Goal: Contribute content: Add original content to the website for others to see

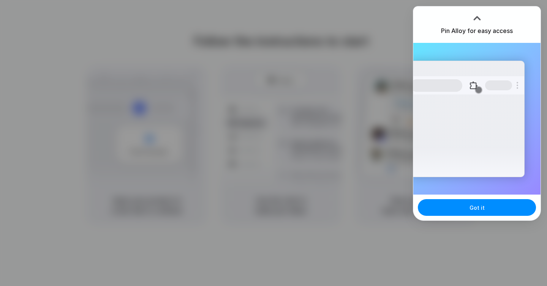
click at [442, 196] on div "Got it" at bounding box center [476, 208] width 127 height 26
click at [456, 210] on button "Got it" at bounding box center [477, 207] width 118 height 17
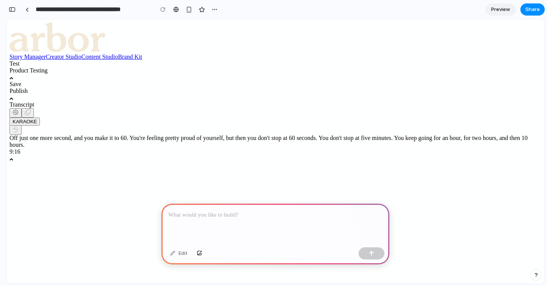
click at [242, 213] on p at bounding box center [275, 215] width 214 height 9
click at [293, 223] on div "**********" at bounding box center [275, 224] width 228 height 41
click at [285, 218] on p "**********" at bounding box center [275, 215] width 214 height 9
click at [244, 216] on p at bounding box center [275, 215] width 214 height 9
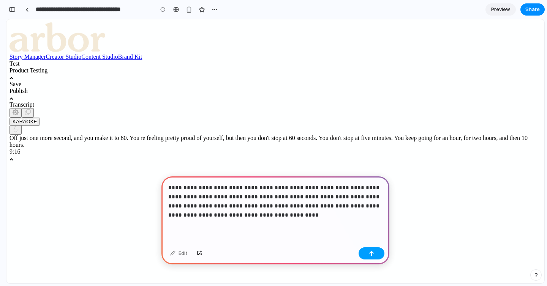
click at [376, 254] on button "button" at bounding box center [372, 254] width 26 height 12
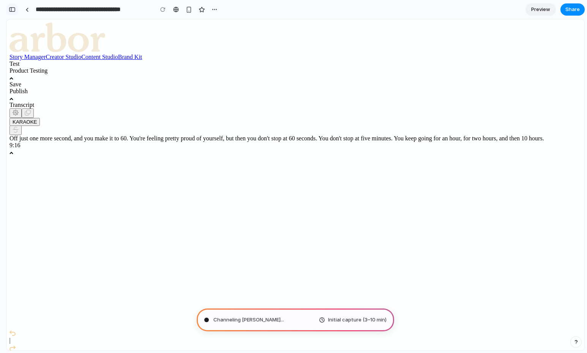
type input "**********"
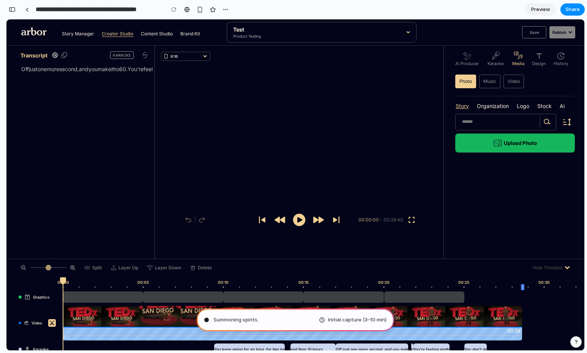
click at [304, 218] on icon at bounding box center [299, 220] width 13 height 13
click at [410, 218] on icon at bounding box center [412, 220] width 6 height 6
drag, startPoint x: 506, startPoint y: 131, endPoint x: 497, endPoint y: 146, distance: 16.6
click at [505, 131] on div "Upload Photo" at bounding box center [516, 133] width 120 height 39
click at [497, 146] on icon at bounding box center [498, 143] width 8 height 6
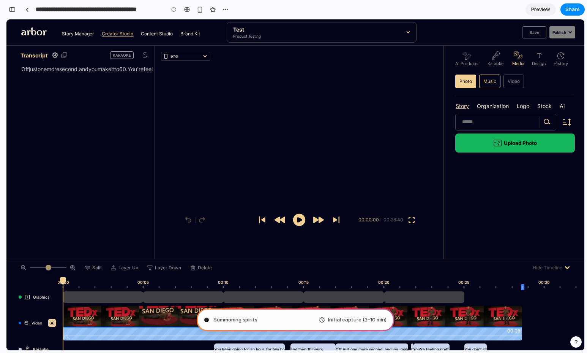
click at [489, 78] on div "Music" at bounding box center [489, 81] width 21 height 14
drag, startPoint x: 510, startPoint y: 82, endPoint x: 506, endPoint y: 82, distance: 4.6
click at [510, 82] on div "Video" at bounding box center [514, 81] width 21 height 14
click at [496, 84] on div "Music" at bounding box center [489, 81] width 21 height 14
drag, startPoint x: 526, startPoint y: 83, endPoint x: 553, endPoint y: 83, distance: 27.0
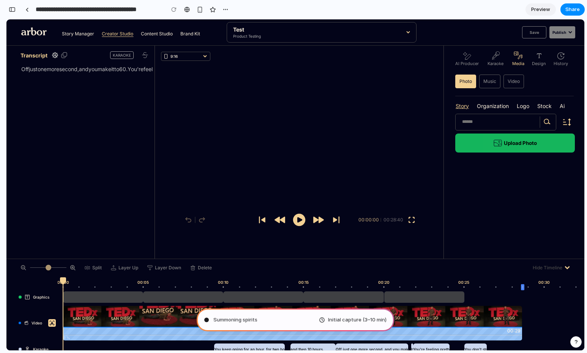
click at [527, 83] on div "AI Producer [PERSON_NAME] Media Design History Photo Music Video" at bounding box center [518, 73] width 133 height 45
click at [547, 83] on div "AI Producer [PERSON_NAME] Media Design History Photo Music Video" at bounding box center [518, 73] width 133 height 45
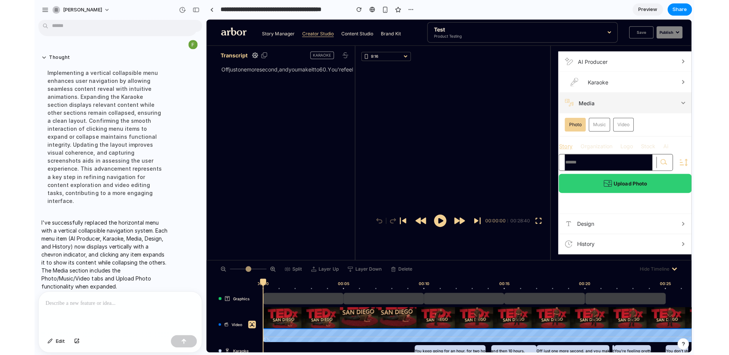
scroll to position [56, 0]
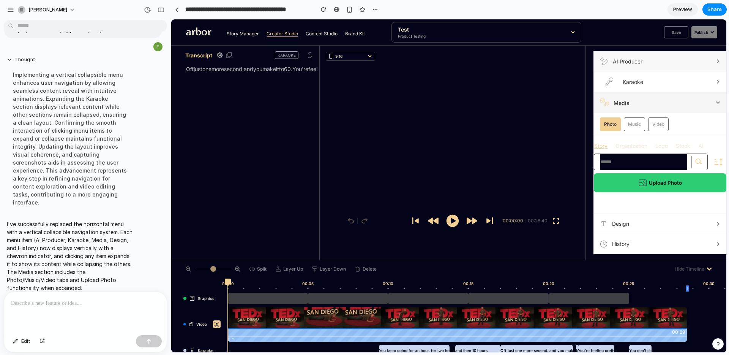
click at [547, 63] on span "AI Producer" at bounding box center [662, 61] width 98 height 6
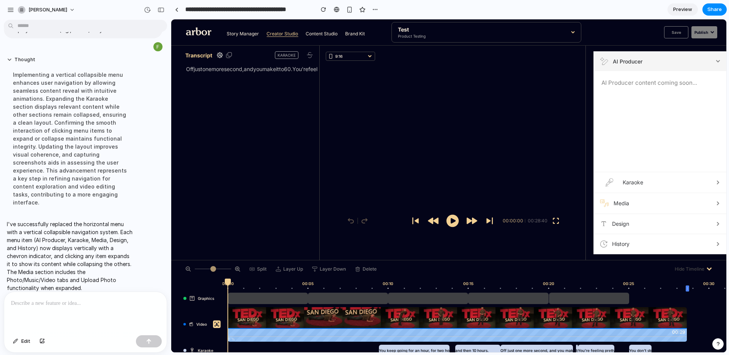
click at [547, 65] on button "AI Producer" at bounding box center [660, 61] width 133 height 20
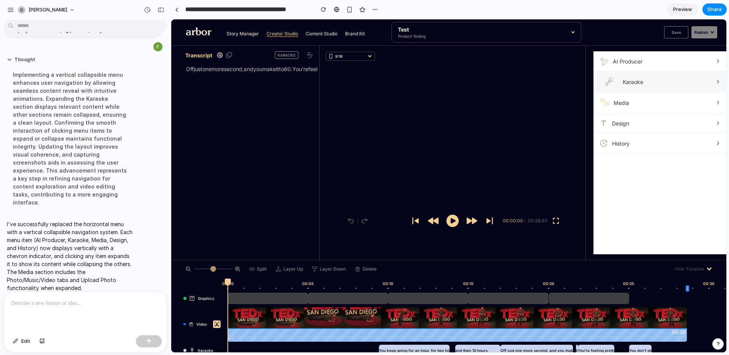
click at [547, 83] on span "Karaoke" at bounding box center [667, 82] width 89 height 6
click at [547, 81] on span "Karaoke" at bounding box center [667, 82] width 89 height 6
click at [547, 102] on span "Media" at bounding box center [663, 103] width 98 height 6
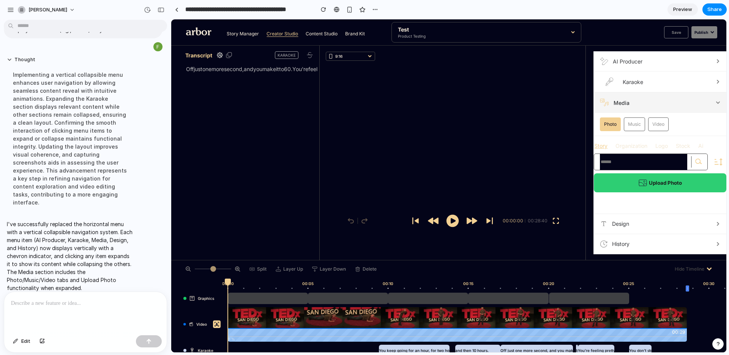
click at [547, 104] on span "Media" at bounding box center [663, 103] width 98 height 6
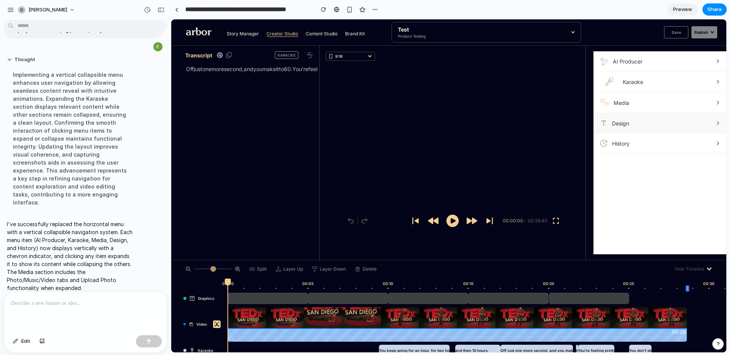
click at [547, 125] on span "Design" at bounding box center [661, 123] width 99 height 6
click at [547, 127] on button "Design" at bounding box center [660, 123] width 133 height 20
click at [547, 141] on span "History" at bounding box center [661, 143] width 99 height 6
click at [547, 145] on span "History" at bounding box center [661, 143] width 99 height 6
click at [547, 127] on button "Design" at bounding box center [660, 123] width 133 height 20
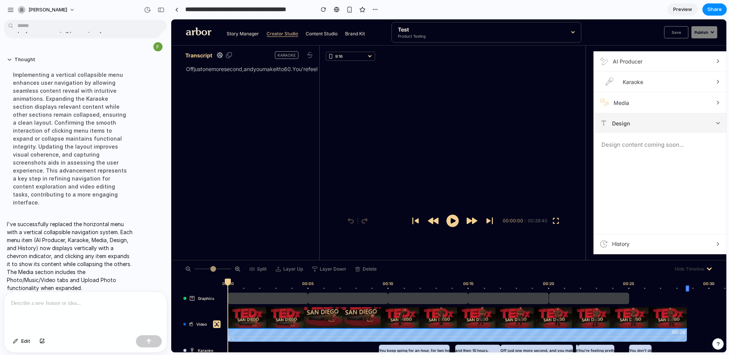
click at [547, 125] on span "Design" at bounding box center [661, 123] width 99 height 6
click at [547, 112] on button "Media" at bounding box center [660, 102] width 133 height 21
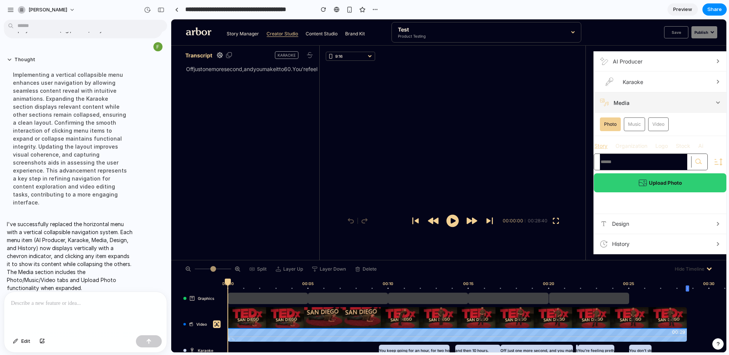
click at [547, 102] on span "Media" at bounding box center [663, 103] width 98 height 6
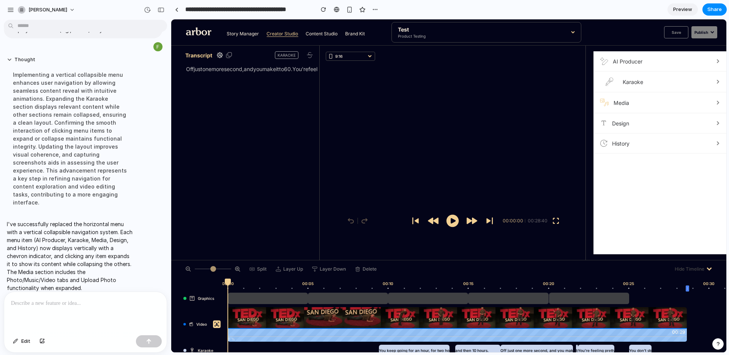
click at [547, 104] on span "Media" at bounding box center [663, 103] width 98 height 6
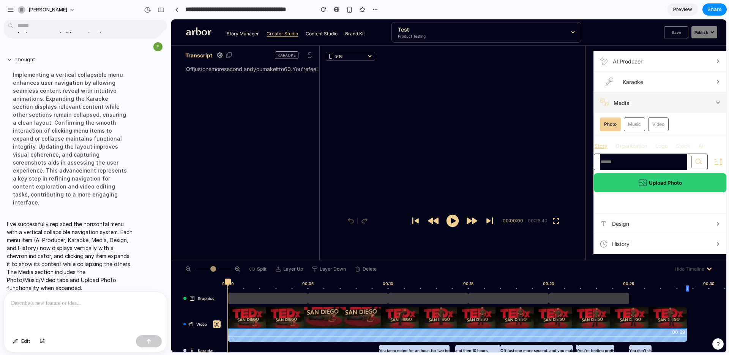
drag, startPoint x: 651, startPoint y: 102, endPoint x: 652, endPoint y: 95, distance: 7.3
click at [547, 102] on span "Media" at bounding box center [663, 103] width 98 height 6
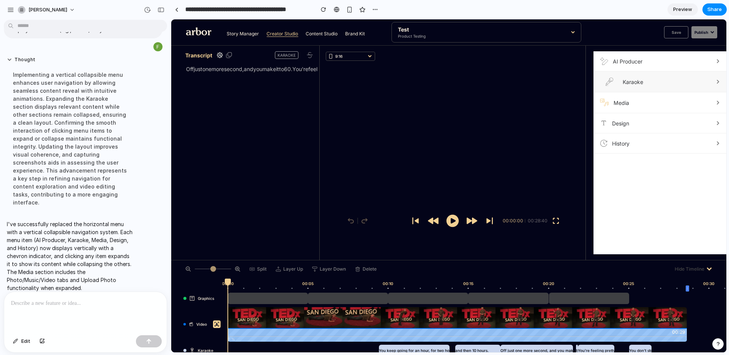
click at [547, 83] on span "Karaoke" at bounding box center [667, 82] width 89 height 6
click at [547, 82] on span "Karaoke" at bounding box center [667, 82] width 89 height 6
click at [547, 57] on button "AI Producer" at bounding box center [660, 61] width 133 height 20
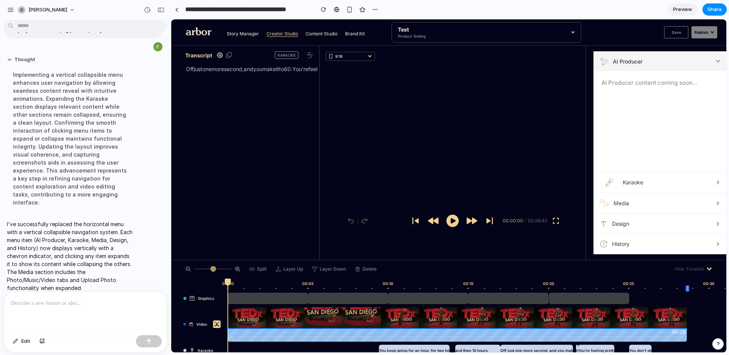
click at [547, 59] on span "AI Producer" at bounding box center [662, 61] width 98 height 6
click at [547, 57] on button "AI Producer" at bounding box center [660, 61] width 133 height 20
click at [547, 59] on span "AI Producer" at bounding box center [662, 61] width 98 height 6
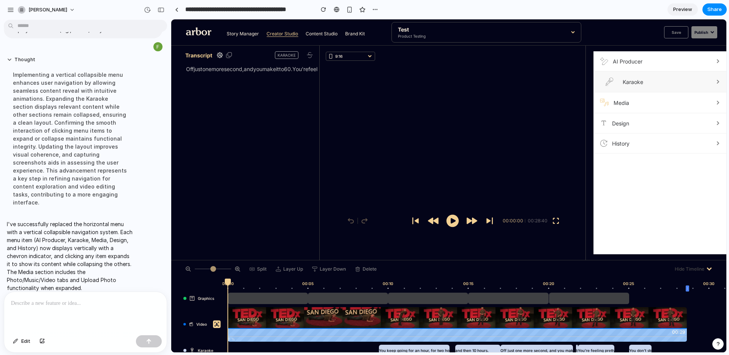
click at [547, 81] on span "Karaoke" at bounding box center [667, 82] width 89 height 6
click at [547, 82] on span "Karaoke" at bounding box center [667, 82] width 89 height 6
click at [547, 95] on button "Media" at bounding box center [660, 102] width 133 height 21
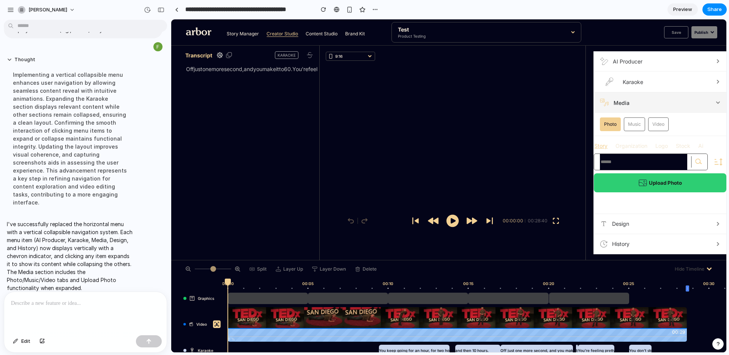
click at [547, 100] on span "Media" at bounding box center [663, 103] width 98 height 6
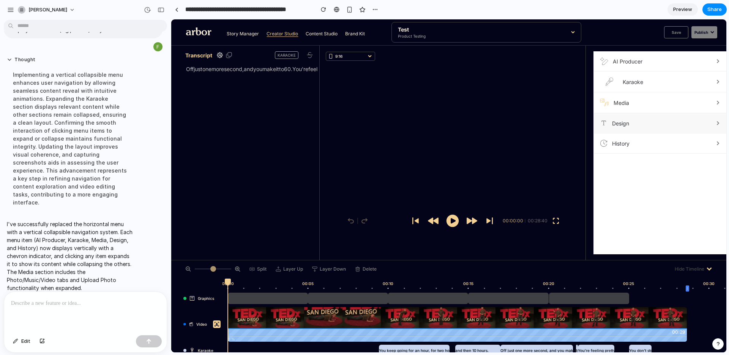
click at [547, 122] on span "Design" at bounding box center [661, 123] width 99 height 6
drag, startPoint x: 652, startPoint y: 149, endPoint x: 682, endPoint y: 145, distance: 29.8
click at [547, 149] on button "History" at bounding box center [660, 143] width 133 height 20
click at [547, 145] on span "History" at bounding box center [661, 143] width 99 height 6
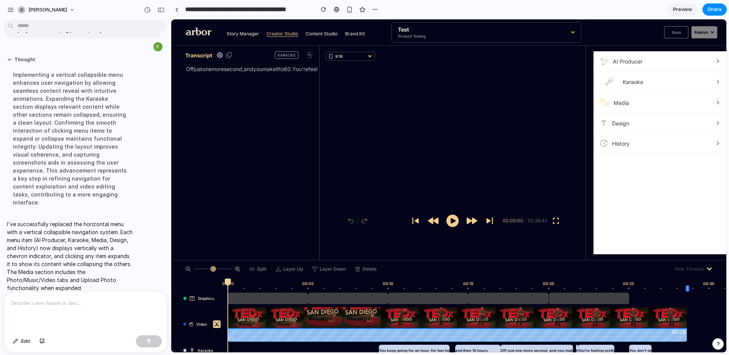
click at [547, 146] on span "History" at bounding box center [661, 143] width 99 height 6
click at [547, 145] on span "History" at bounding box center [661, 143] width 99 height 6
click at [547, 126] on button "Design" at bounding box center [660, 123] width 133 height 20
click at [547, 125] on span "Design" at bounding box center [661, 123] width 99 height 6
click at [547, 101] on span "Media" at bounding box center [663, 103] width 98 height 6
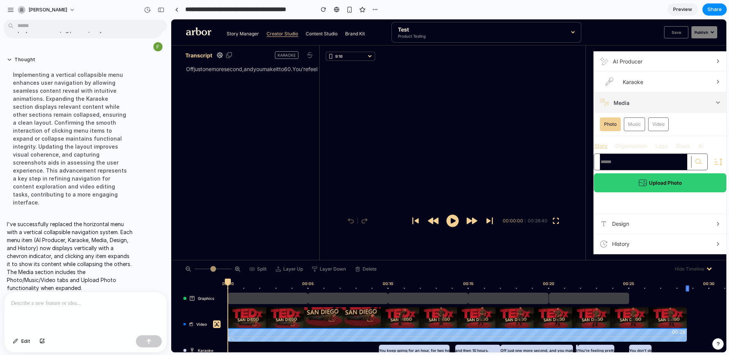
click at [547, 96] on button "Media" at bounding box center [660, 102] width 133 height 21
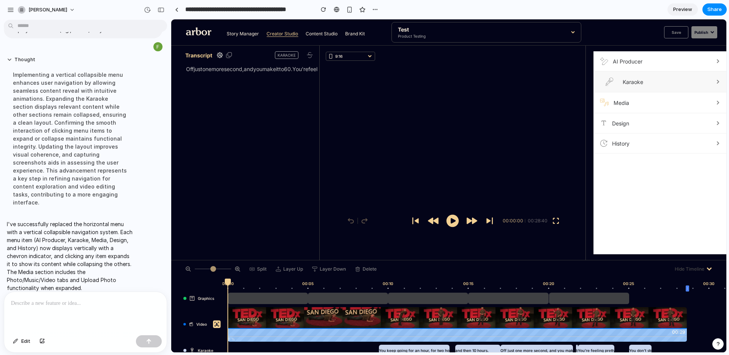
click at [547, 81] on span "Karaoke" at bounding box center [667, 82] width 89 height 6
click at [547, 82] on span "Karaoke" at bounding box center [667, 82] width 89 height 6
click at [69, 253] on p "I've successfully replaced the horizontal menu with a vertical collapsible navi…" at bounding box center [70, 256] width 127 height 72
click at [547, 105] on span "Media" at bounding box center [663, 103] width 98 height 6
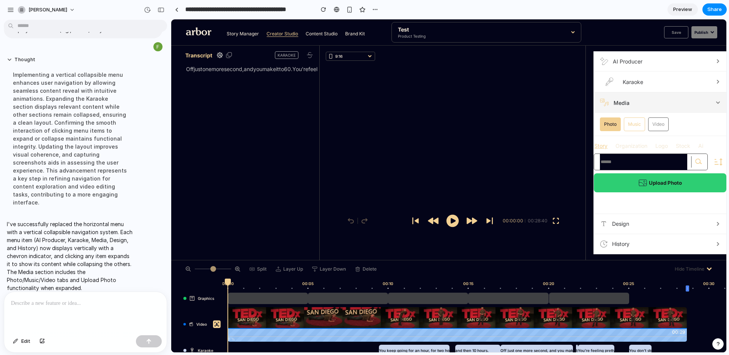
click at [547, 119] on div "Music" at bounding box center [634, 124] width 21 height 14
drag, startPoint x: 594, startPoint y: 261, endPoint x: 597, endPoint y: 325, distance: 64.6
click at [547, 286] on div "Split Layer Up Layer Down Delete Hide Timeline Graphics Video Karaoke 00:00 00:…" at bounding box center [448, 306] width 555 height 92
drag, startPoint x: 647, startPoint y: 268, endPoint x: 687, endPoint y: 268, distance: 39.5
click at [547, 268] on div "Split Layer Up Layer Down Delete Hide Timeline" at bounding box center [449, 268] width 533 height 17
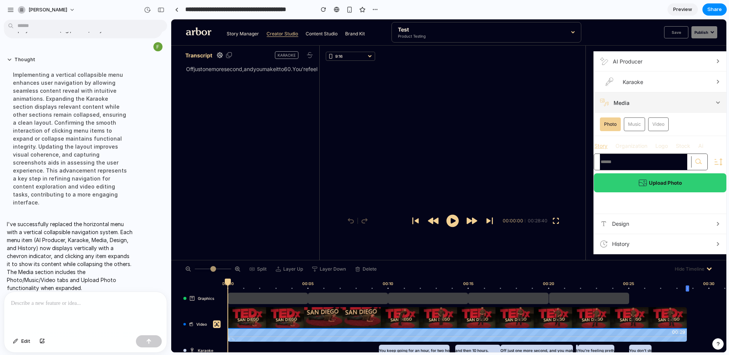
click at [547, 269] on button "Hide Timeline" at bounding box center [693, 269] width 43 height 12
click at [547, 269] on icon at bounding box center [709, 268] width 5 height 5
click at [547, 248] on button "History" at bounding box center [660, 244] width 133 height 20
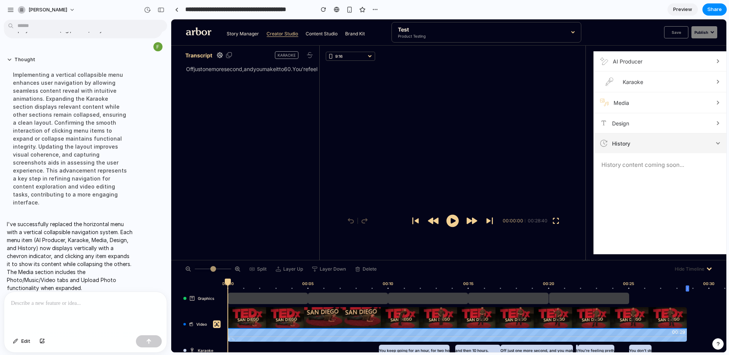
click at [547, 245] on div "History content coming soon..." at bounding box center [660, 203] width 133 height 101
click at [547, 123] on span "Design" at bounding box center [661, 123] width 99 height 6
click at [547, 106] on button "Media" at bounding box center [660, 102] width 133 height 21
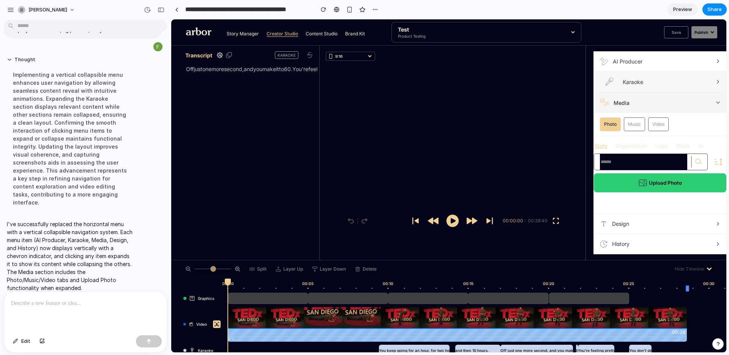
click at [547, 88] on button "Karaoke" at bounding box center [660, 81] width 133 height 21
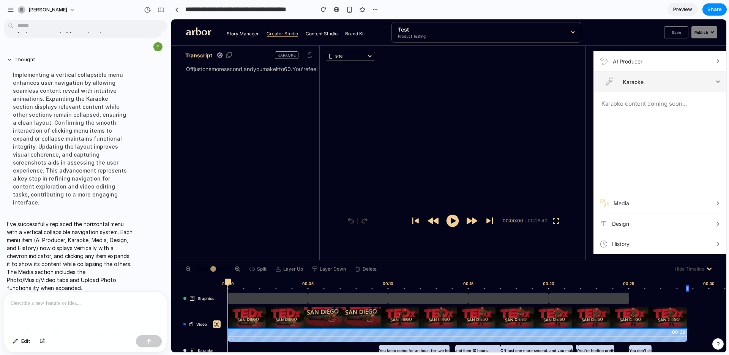
click at [547, 76] on button "Karaoke" at bounding box center [660, 81] width 133 height 21
click at [547, 66] on button "AI Producer" at bounding box center [660, 61] width 133 height 20
click at [547, 62] on span "AI Producer" at bounding box center [662, 61] width 98 height 6
click at [38, 286] on p at bounding box center [85, 303] width 149 height 9
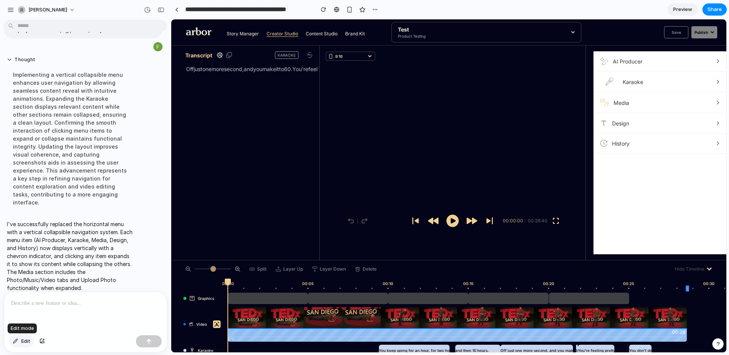
click at [15, 286] on div "button" at bounding box center [15, 341] width 5 height 5
click at [17, 286] on div "button" at bounding box center [15, 341] width 5 height 5
click at [18, 286] on button "Edit" at bounding box center [21, 341] width 25 height 12
click at [21, 286] on span "Edit" at bounding box center [25, 341] width 9 height 8
click at [40, 286] on div "button" at bounding box center [42, 341] width 5 height 5
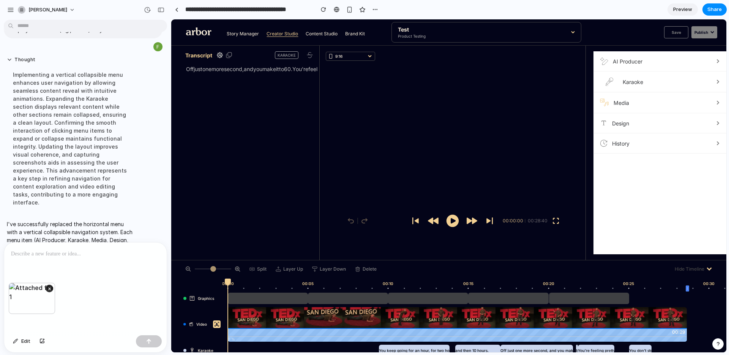
click at [39, 258] on div at bounding box center [85, 262] width 163 height 40
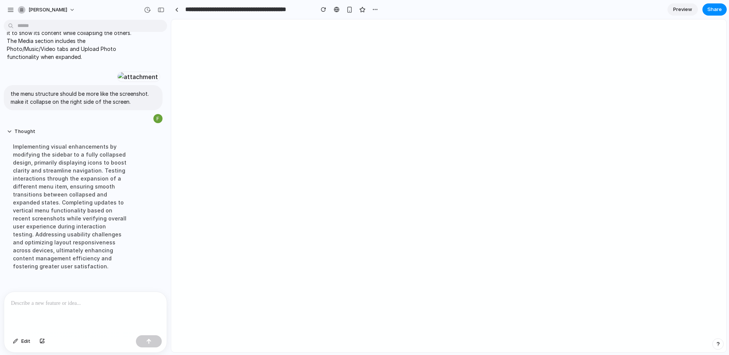
scroll to position [0, 0]
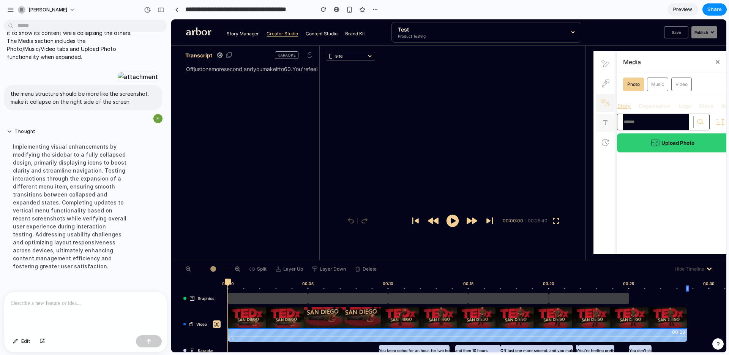
click at [547, 124] on icon at bounding box center [606, 123] width 8 height 8
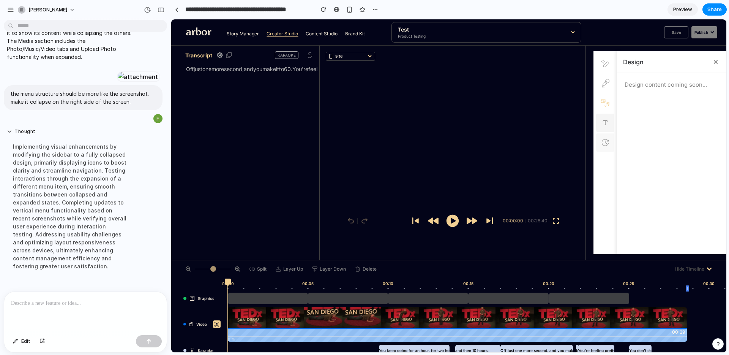
click at [547, 141] on icon at bounding box center [606, 143] width 8 height 8
click at [547, 123] on icon at bounding box center [606, 123] width 8 height 8
click at [547, 100] on icon at bounding box center [605, 103] width 9 height 8
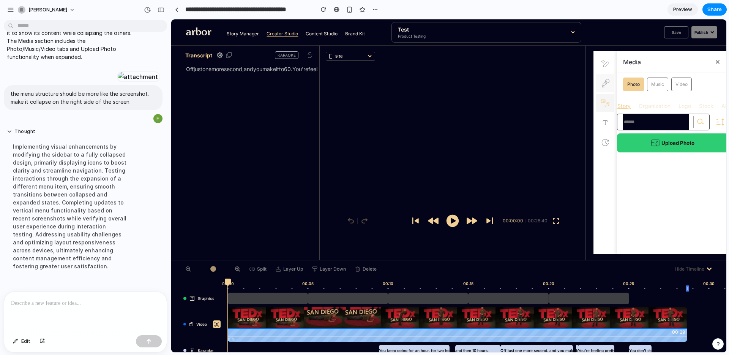
click at [547, 84] on icon at bounding box center [606, 83] width 18 height 8
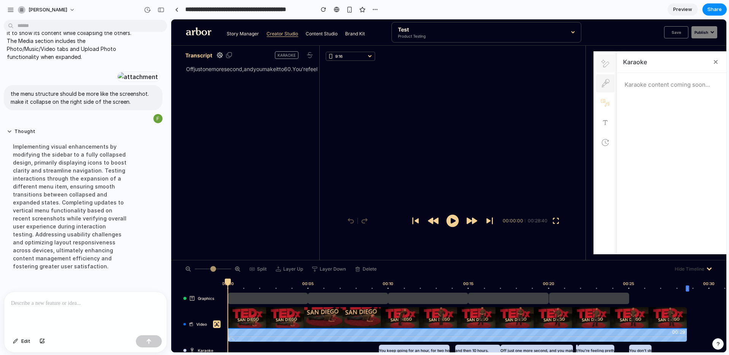
click at [547, 62] on icon at bounding box center [605, 64] width 8 height 8
click at [547, 84] on icon at bounding box center [606, 83] width 18 height 8
click at [547, 103] on icon at bounding box center [605, 103] width 9 height 8
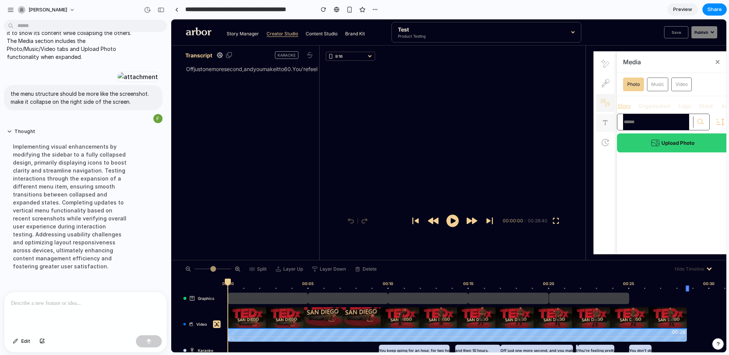
click at [547, 127] on button at bounding box center [606, 123] width 18 height 18
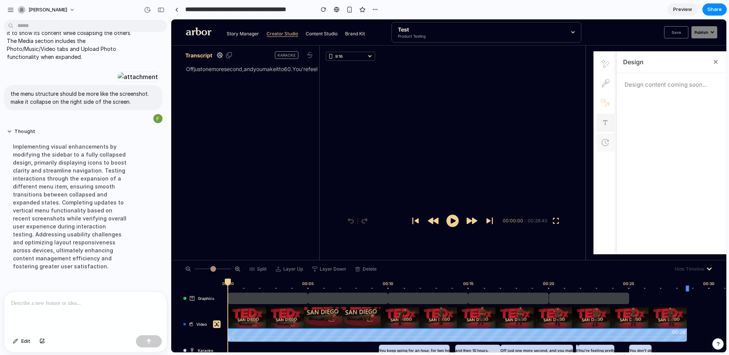
click at [547, 140] on icon at bounding box center [605, 142] width 6 height 6
click at [547, 128] on button at bounding box center [606, 123] width 18 height 18
click at [547, 106] on icon at bounding box center [605, 103] width 9 height 8
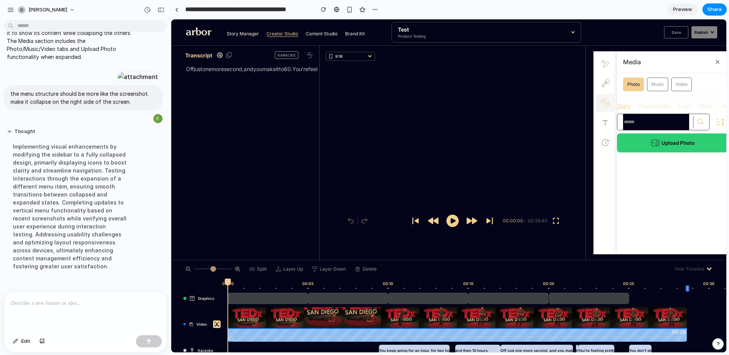
click at [547, 78] on button at bounding box center [606, 83] width 18 height 18
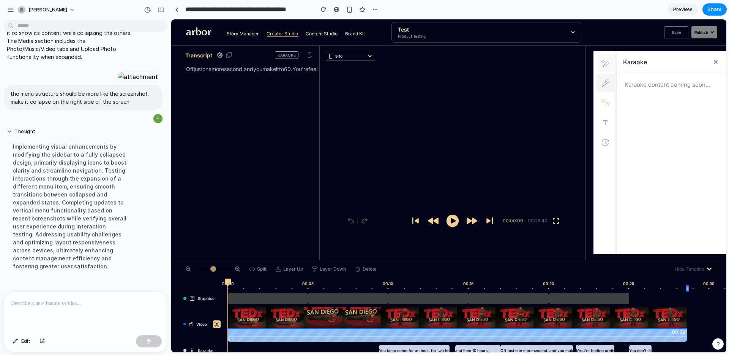
click at [547, 65] on icon at bounding box center [605, 64] width 8 height 8
click at [547, 63] on icon at bounding box center [716, 61] width 3 height 3
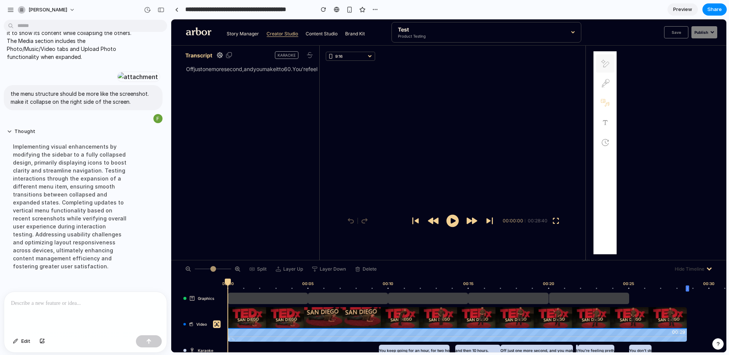
click at [547, 62] on icon at bounding box center [605, 64] width 8 height 8
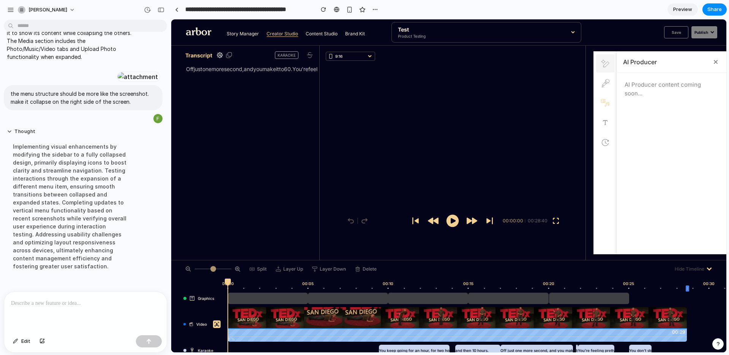
click at [547, 67] on button at bounding box center [606, 63] width 18 height 18
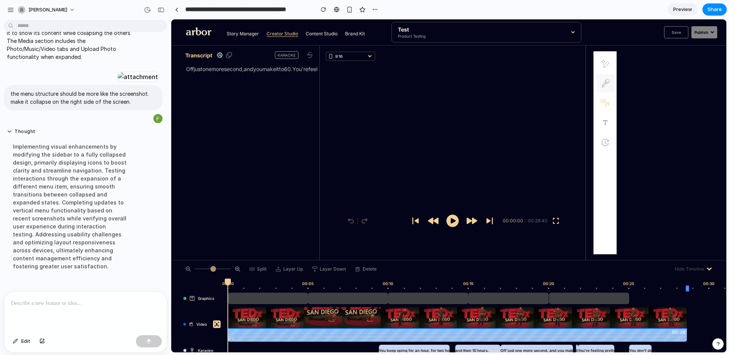
drag, startPoint x: 609, startPoint y: 85, endPoint x: 606, endPoint y: 95, distance: 10.6
click at [547, 85] on icon at bounding box center [606, 83] width 18 height 8
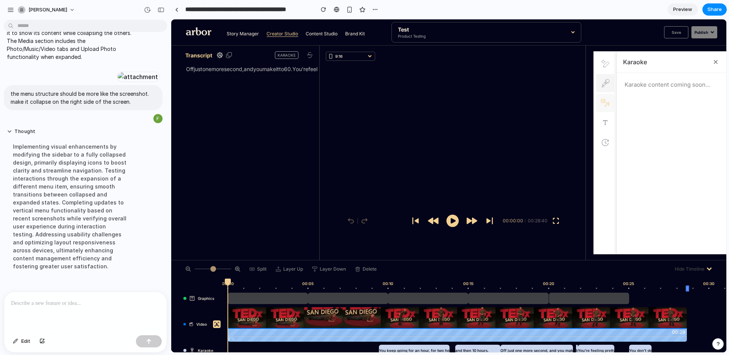
click at [547, 88] on button at bounding box center [606, 83] width 18 height 18
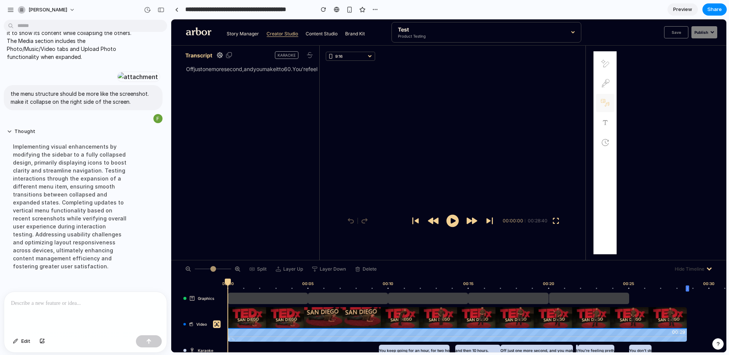
click at [547, 106] on icon at bounding box center [605, 103] width 9 height 8
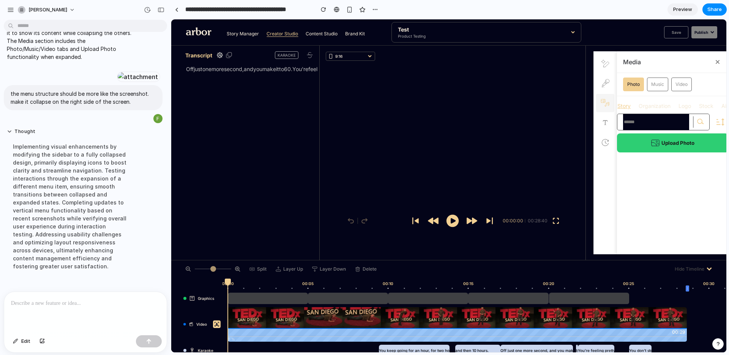
click at [547, 106] on icon at bounding box center [605, 103] width 9 height 8
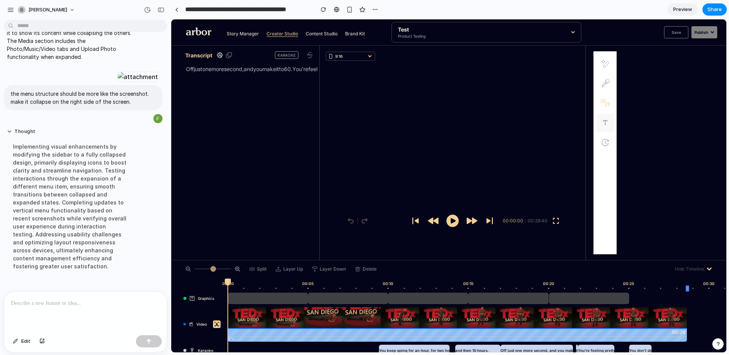
click at [547, 123] on icon at bounding box center [606, 123] width 8 height 8
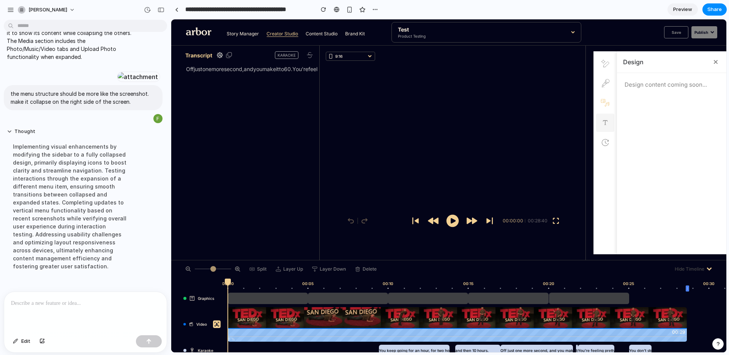
click at [547, 130] on button at bounding box center [606, 123] width 18 height 18
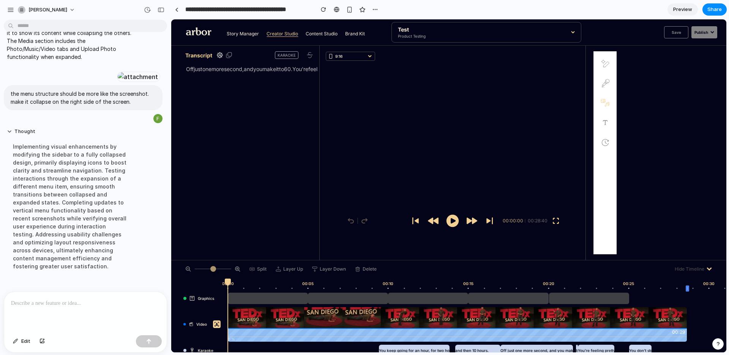
click at [547, 142] on icon at bounding box center [606, 143] width 8 height 8
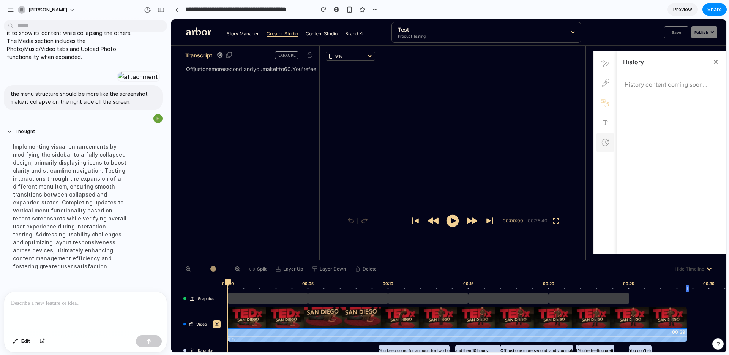
click at [547, 139] on icon at bounding box center [606, 143] width 8 height 8
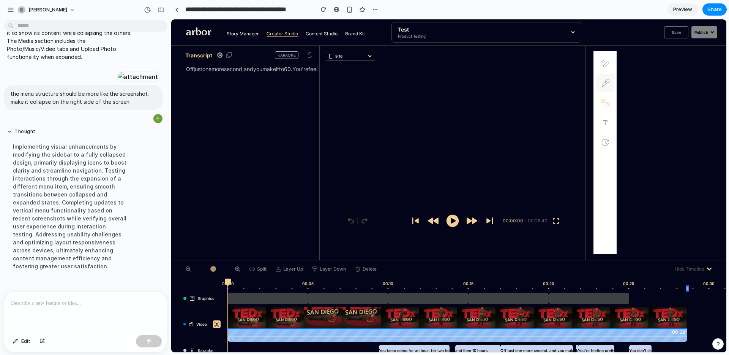
click at [547, 82] on icon at bounding box center [606, 84] width 8 height 11
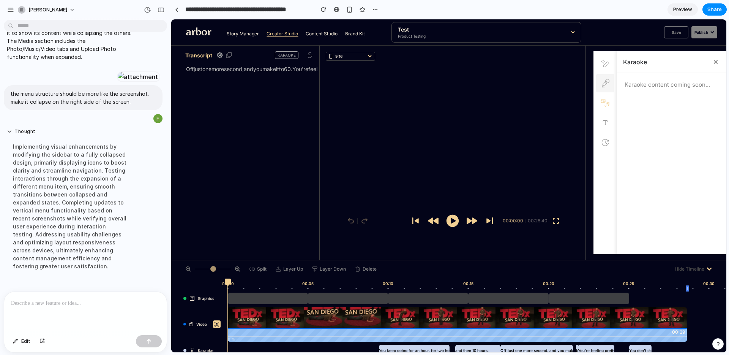
click at [52, 286] on p at bounding box center [85, 303] width 149 height 9
click at [85, 286] on p "**********" at bounding box center [85, 303] width 149 height 9
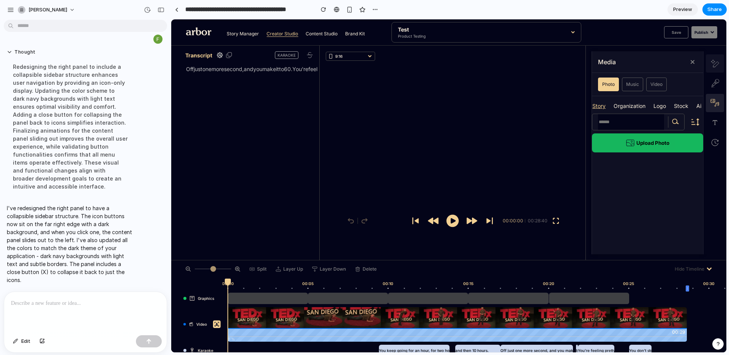
click at [547, 63] on icon at bounding box center [714, 61] width 4 height 3
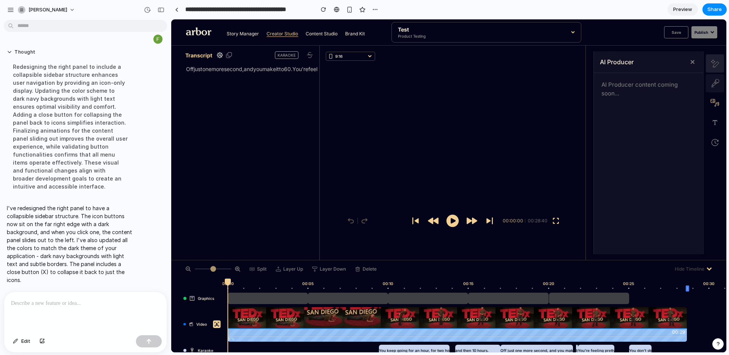
drag, startPoint x: 714, startPoint y: 79, endPoint x: 718, endPoint y: 84, distance: 6.5
click at [547, 79] on icon at bounding box center [715, 83] width 18 height 8
click at [547, 101] on icon at bounding box center [715, 103] width 9 height 8
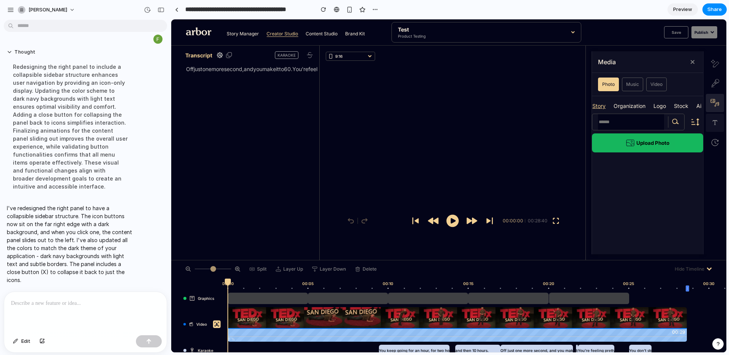
drag, startPoint x: 717, startPoint y: 123, endPoint x: 717, endPoint y: 128, distance: 5.0
click at [547, 123] on icon at bounding box center [716, 123] width 8 height 8
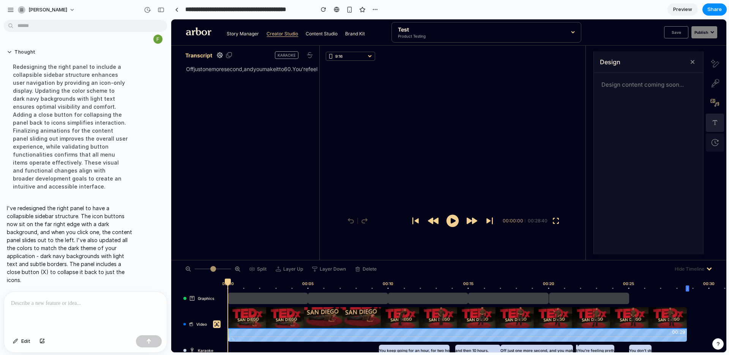
click at [547, 139] on icon at bounding box center [716, 143] width 8 height 8
click at [547, 123] on icon at bounding box center [716, 123] width 8 height 8
drag, startPoint x: 714, startPoint y: 101, endPoint x: 716, endPoint y: 94, distance: 7.8
click at [547, 101] on icon at bounding box center [715, 103] width 9 height 8
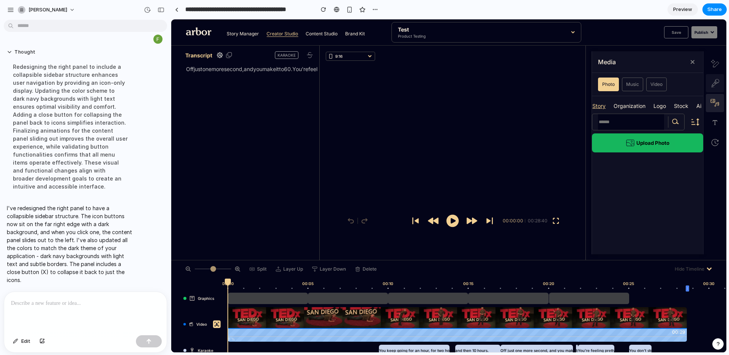
click at [547, 87] on button at bounding box center [715, 83] width 18 height 18
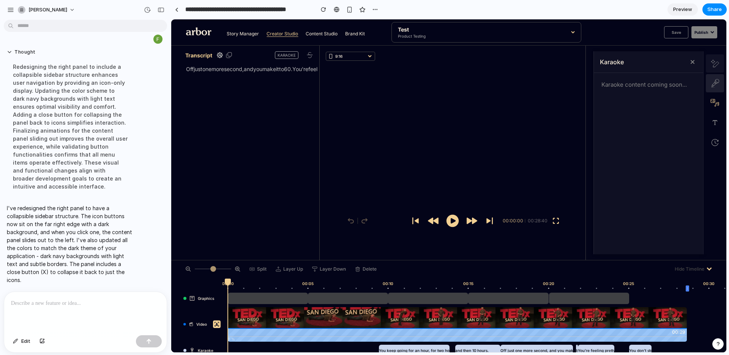
click at [547, 68] on button at bounding box center [715, 63] width 18 height 18
drag, startPoint x: 622, startPoint y: 62, endPoint x: 626, endPoint y: 61, distance: 4.2
click at [547, 61] on h3 "AI Producer" at bounding box center [617, 61] width 34 height 9
click at [547, 66] on icon at bounding box center [717, 64] width 6 height 5
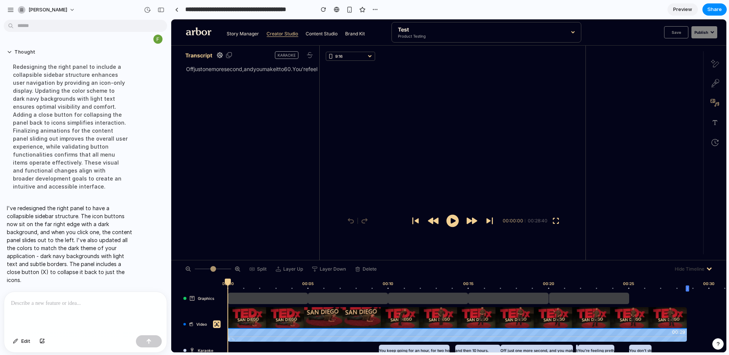
click at [547, 66] on icon at bounding box center [715, 64] width 8 height 8
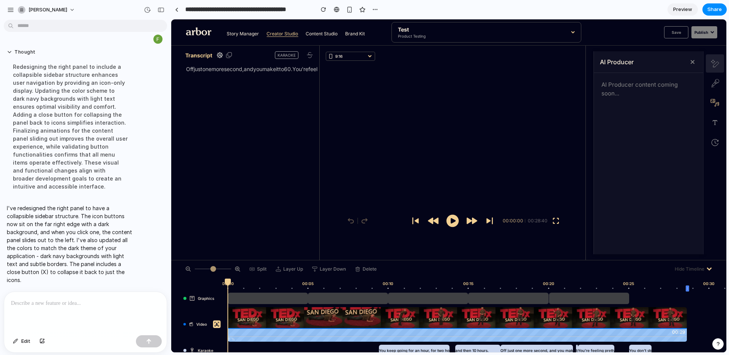
click at [547, 64] on icon at bounding box center [715, 64] width 8 height 8
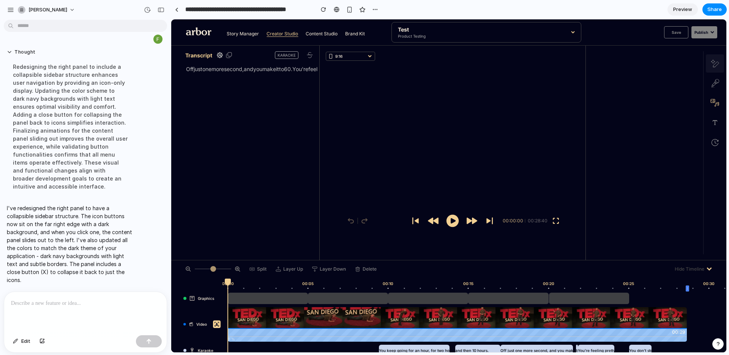
click at [547, 65] on icon at bounding box center [715, 64] width 8 height 8
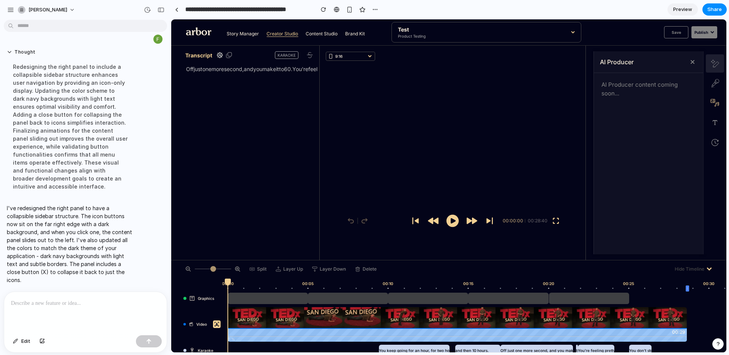
click at [547, 64] on icon at bounding box center [715, 64] width 8 height 8
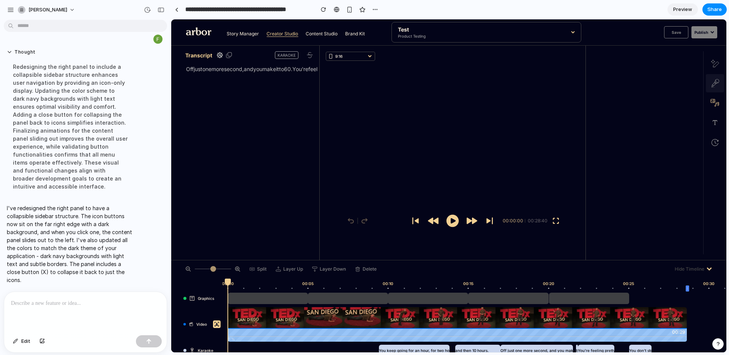
click at [547, 79] on icon at bounding box center [715, 83] width 18 height 8
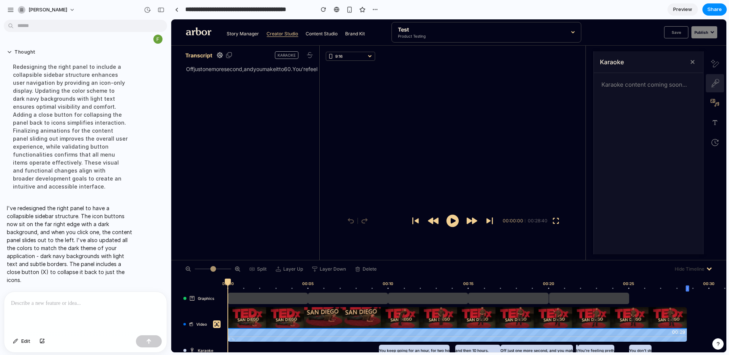
click at [547, 83] on icon at bounding box center [715, 83] width 18 height 8
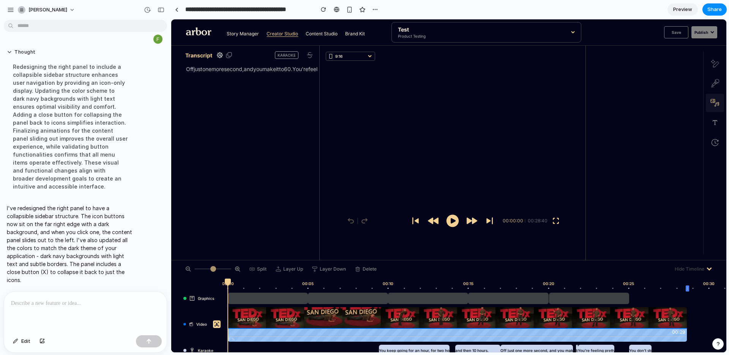
click at [547, 98] on button at bounding box center [715, 103] width 18 height 18
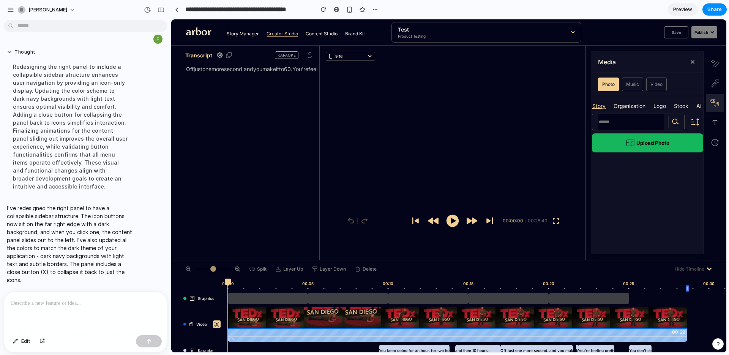
click at [547, 105] on icon at bounding box center [717, 103] width 3 height 3
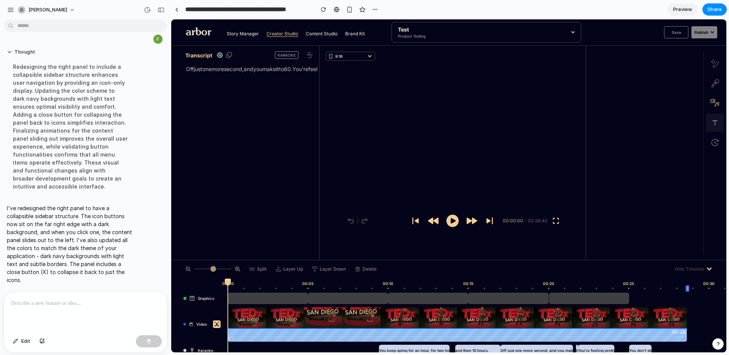
click at [547, 121] on icon at bounding box center [716, 123] width 8 height 8
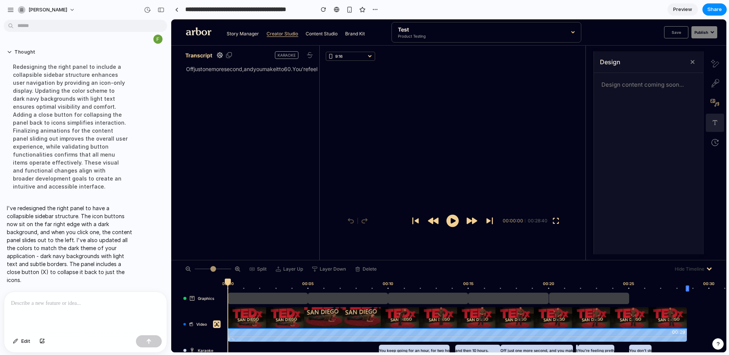
click at [547, 125] on icon at bounding box center [716, 123] width 8 height 8
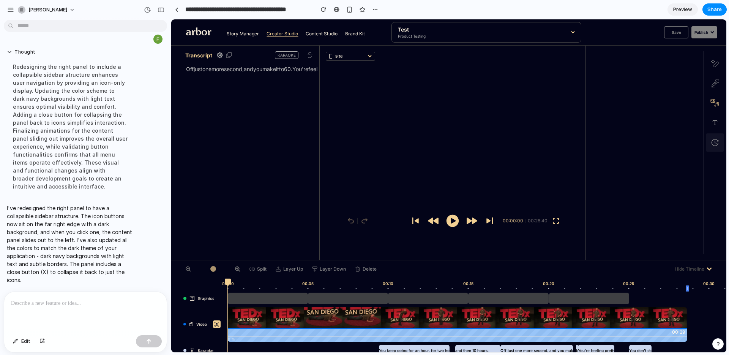
click at [547, 145] on icon at bounding box center [716, 143] width 8 height 8
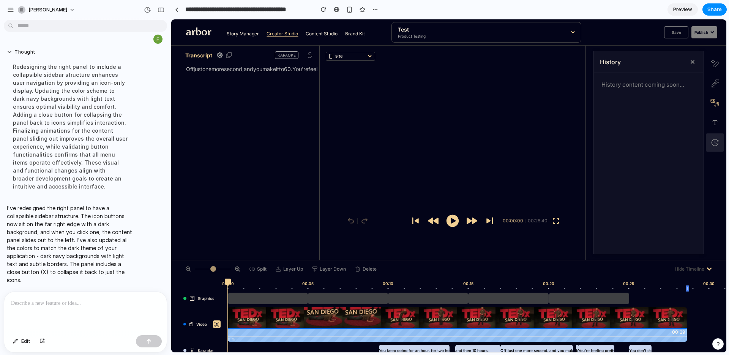
click at [547, 145] on icon at bounding box center [715, 142] width 6 height 6
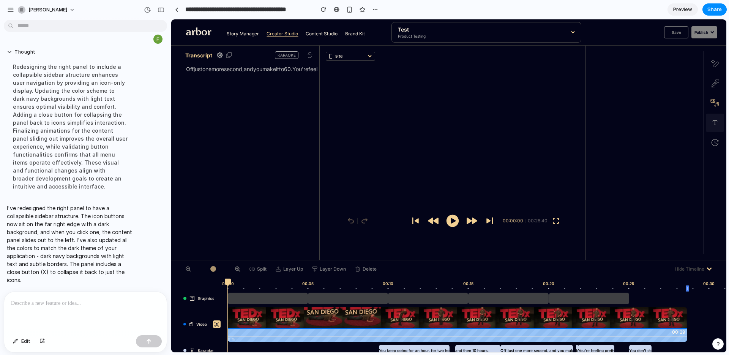
click at [547, 119] on icon at bounding box center [716, 123] width 8 height 8
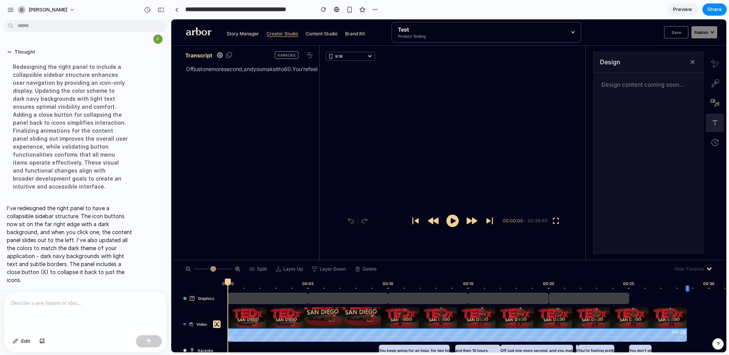
drag, startPoint x: 713, startPoint y: 120, endPoint x: 715, endPoint y: 101, distance: 19.4
click at [547, 120] on icon at bounding box center [715, 122] width 5 height 5
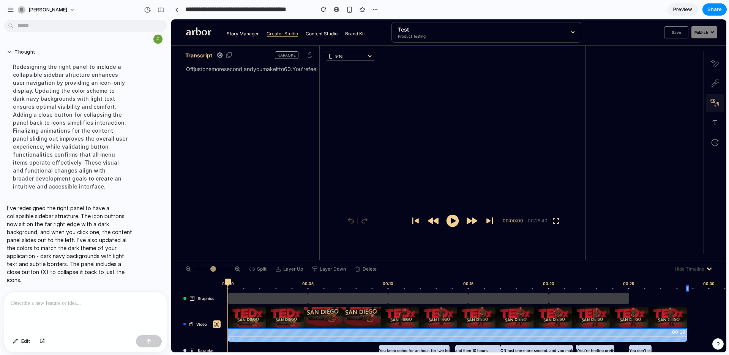
click at [547, 99] on icon at bounding box center [715, 103] width 9 height 8
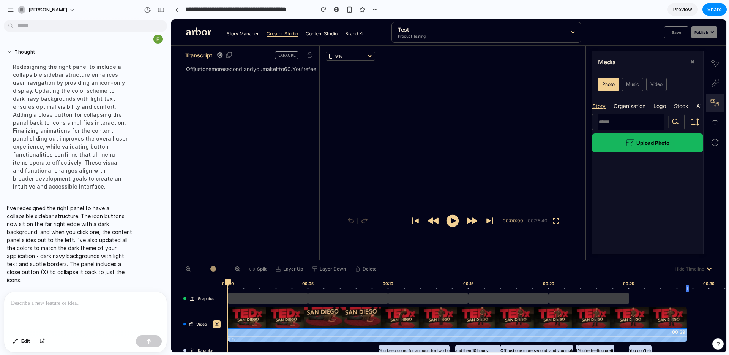
drag, startPoint x: 713, startPoint y: 98, endPoint x: 714, endPoint y: 89, distance: 9.2
click at [547, 98] on button at bounding box center [715, 103] width 18 height 18
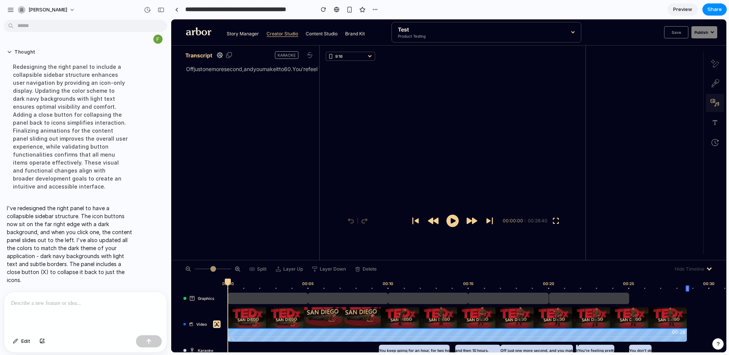
click at [547, 99] on icon at bounding box center [713, 100] width 4 height 3
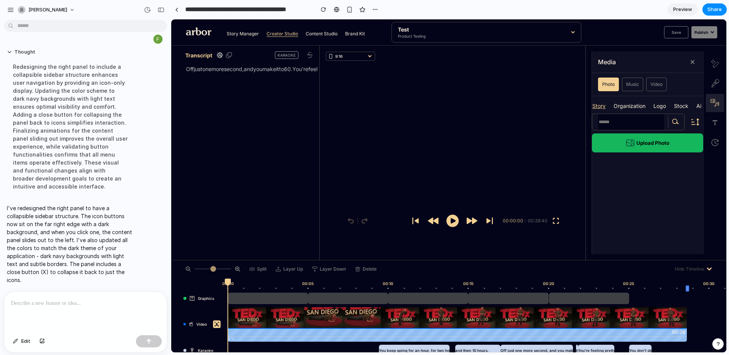
click at [547, 99] on icon at bounding box center [715, 103] width 9 height 8
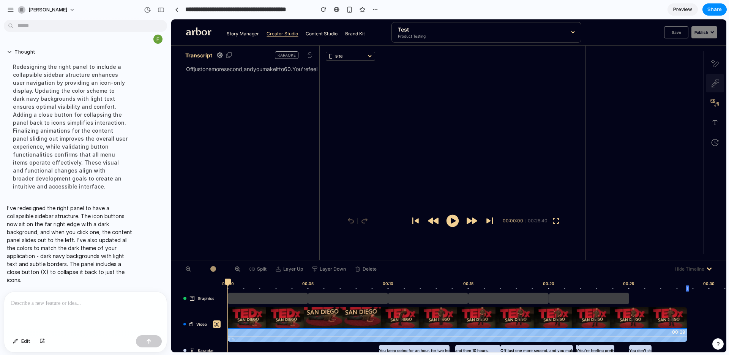
click at [547, 84] on icon at bounding box center [715, 83] width 18 height 8
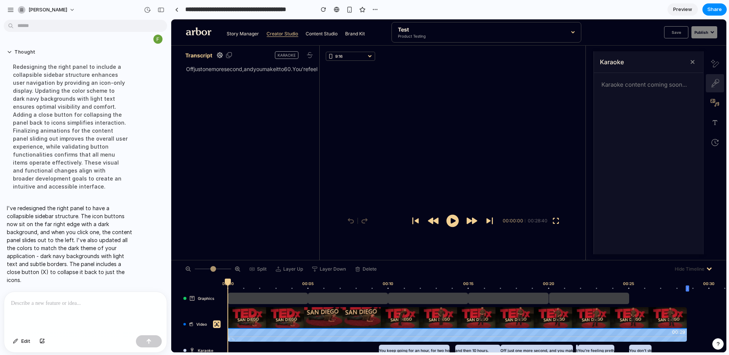
click at [547, 86] on icon at bounding box center [715, 83] width 18 height 8
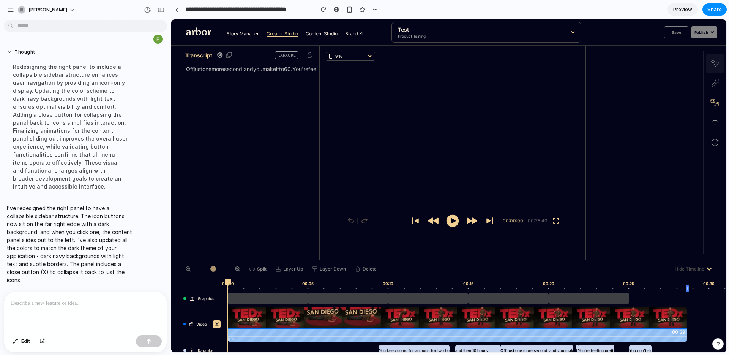
click at [547, 57] on button at bounding box center [715, 63] width 18 height 18
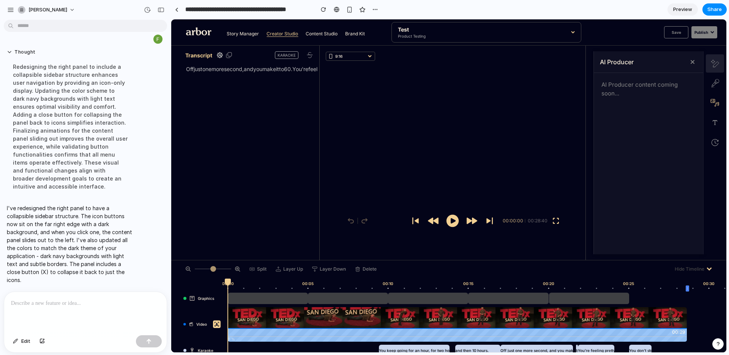
click at [547, 65] on icon at bounding box center [715, 64] width 8 height 8
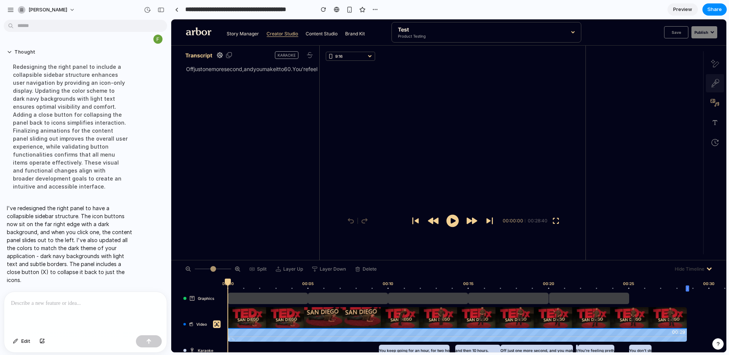
click at [547, 83] on icon at bounding box center [715, 83] width 18 height 8
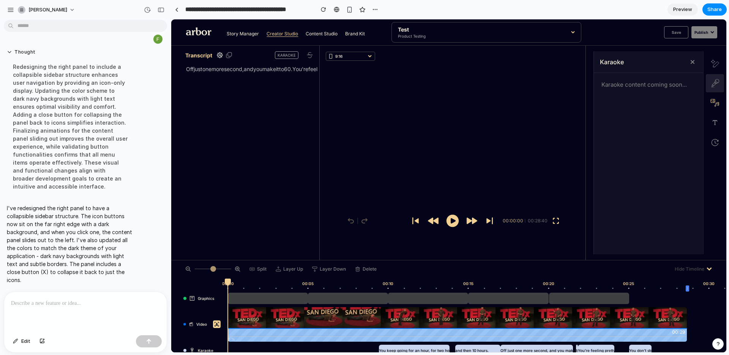
drag, startPoint x: 713, startPoint y: 86, endPoint x: 714, endPoint y: 95, distance: 9.2
click at [547, 86] on icon at bounding box center [716, 84] width 8 height 11
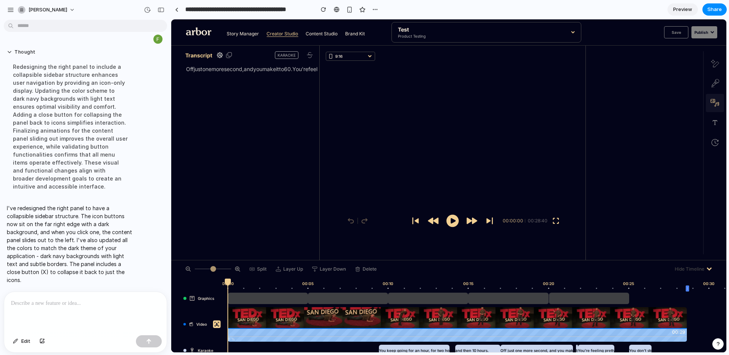
click at [547, 96] on button at bounding box center [715, 103] width 18 height 18
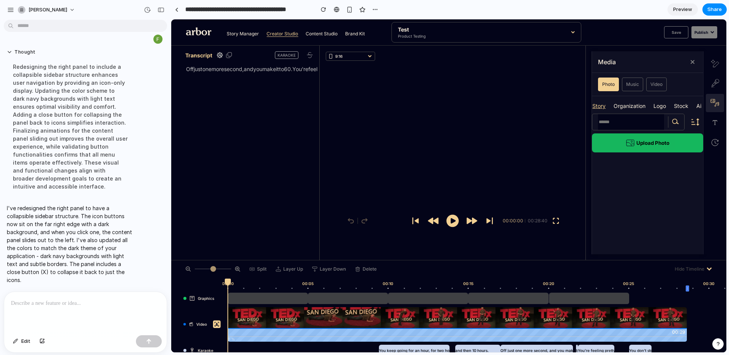
drag, startPoint x: 716, startPoint y: 106, endPoint x: 717, endPoint y: 117, distance: 11.1
click at [547, 106] on icon at bounding box center [715, 103] width 9 height 8
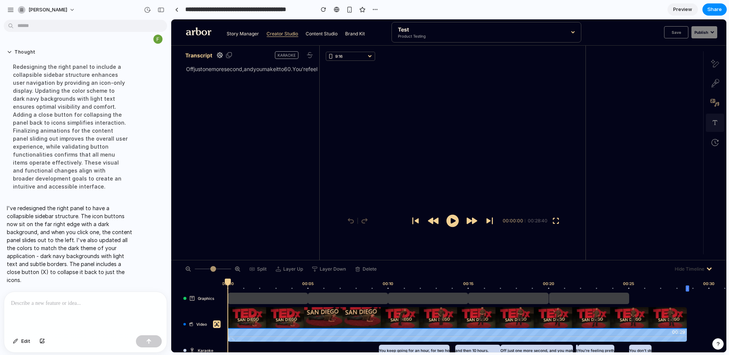
click at [547, 126] on icon at bounding box center [716, 123] width 8 height 8
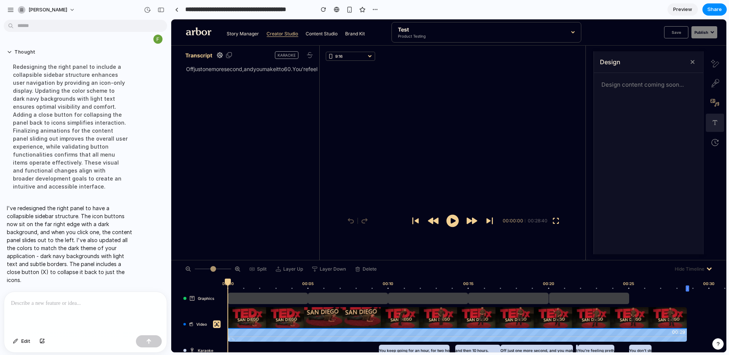
drag, startPoint x: 717, startPoint y: 126, endPoint x: 717, endPoint y: 136, distance: 10.3
click at [547, 126] on icon at bounding box center [716, 123] width 8 height 8
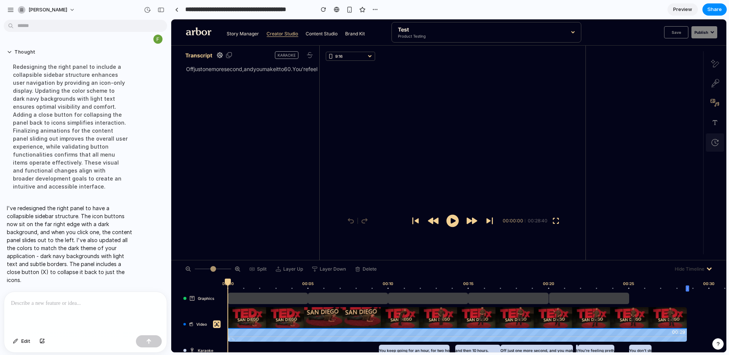
click at [547, 138] on button at bounding box center [715, 142] width 18 height 18
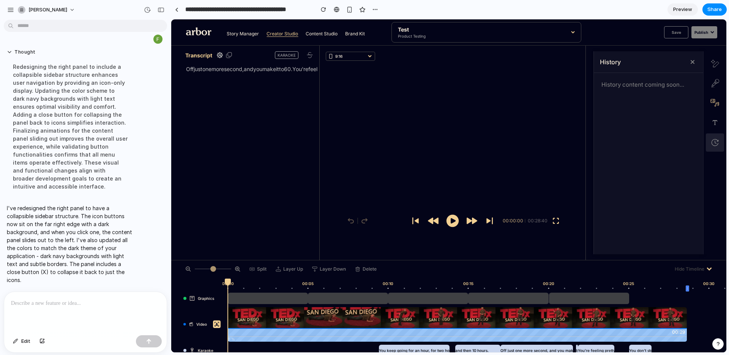
click at [547, 146] on icon at bounding box center [715, 142] width 6 height 6
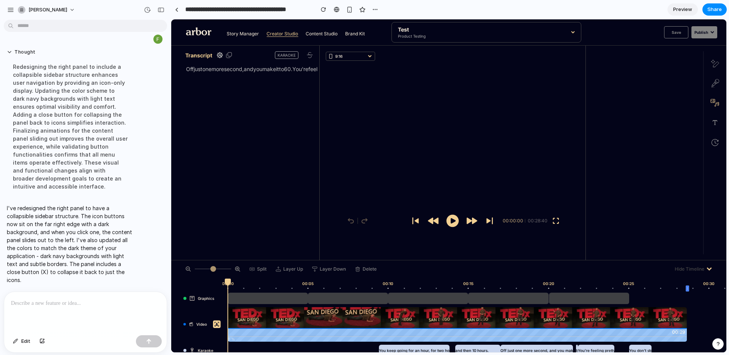
drag, startPoint x: 527, startPoint y: 8, endPoint x: 683, endPoint y: 9, distance: 156.2
click at [527, 7] on section "**********" at bounding box center [449, 9] width 556 height 19
click at [547, 9] on span "Share" at bounding box center [715, 10] width 14 height 8
click at [511, 9] on div "Share ' Vertical Collapsible Menu for Arbor Platform ' [PERSON_NAME] Creator An…" at bounding box center [364, 177] width 729 height 355
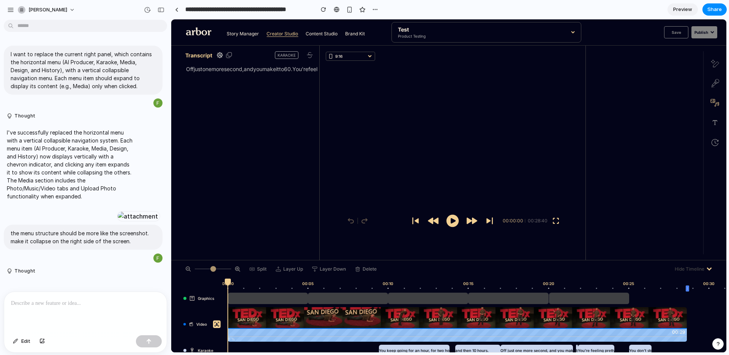
scroll to position [551, 0]
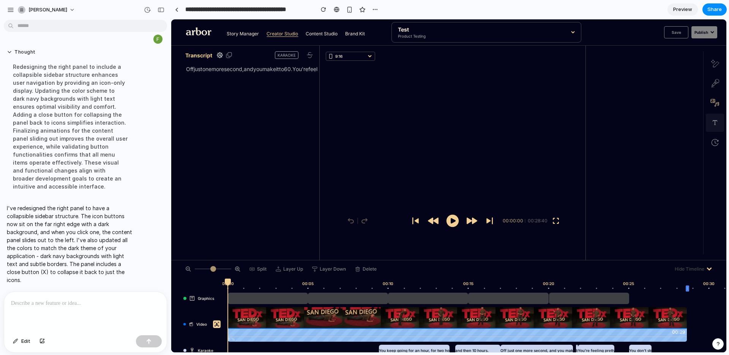
click at [547, 116] on button at bounding box center [715, 123] width 18 height 18
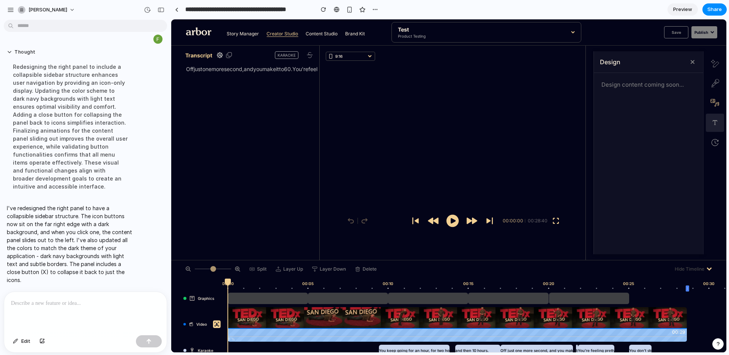
click at [547, 122] on icon at bounding box center [716, 123] width 8 height 8
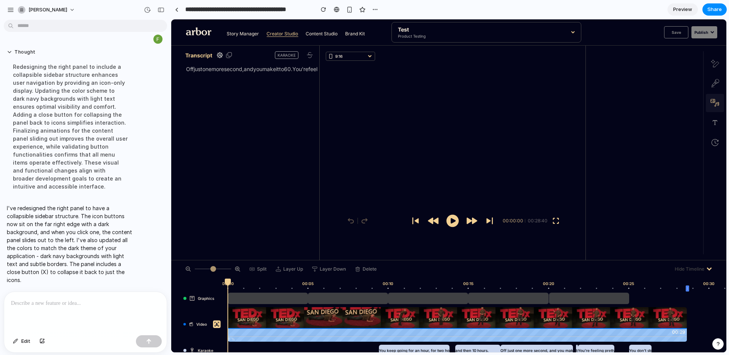
click at [547, 102] on icon at bounding box center [717, 103] width 3 height 3
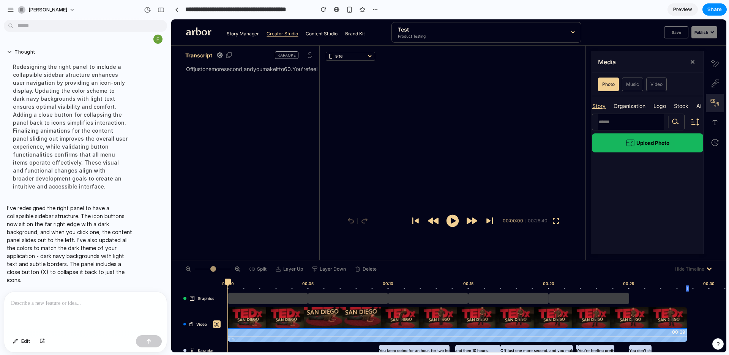
click at [547, 101] on icon at bounding box center [715, 103] width 9 height 8
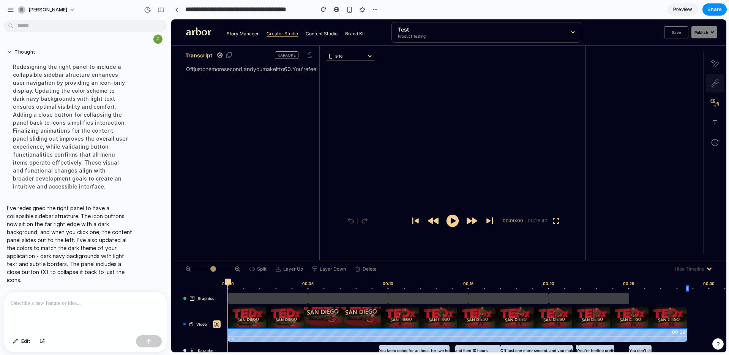
click at [547, 81] on icon at bounding box center [716, 84] width 8 height 11
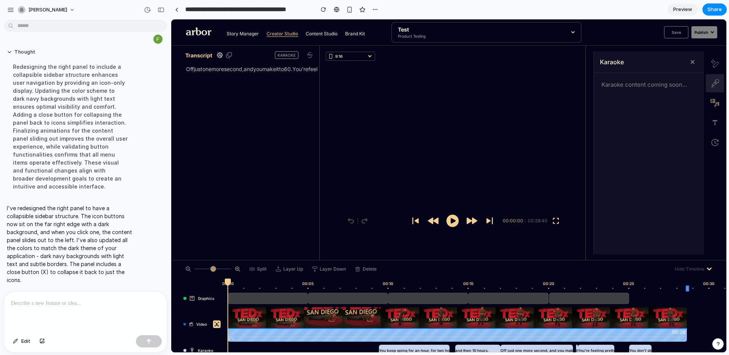
click at [547, 80] on icon at bounding box center [715, 83] width 18 height 8
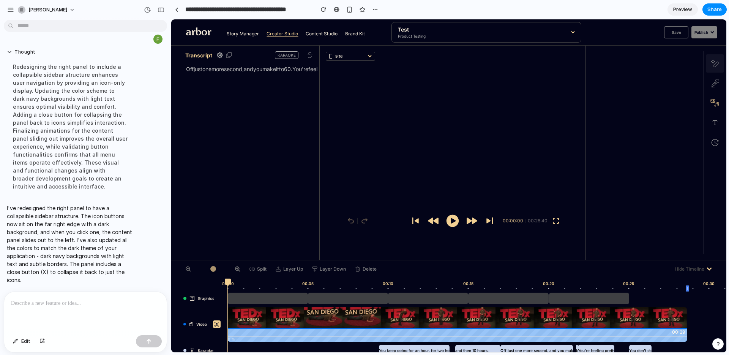
click at [547, 65] on icon at bounding box center [715, 64] width 8 height 8
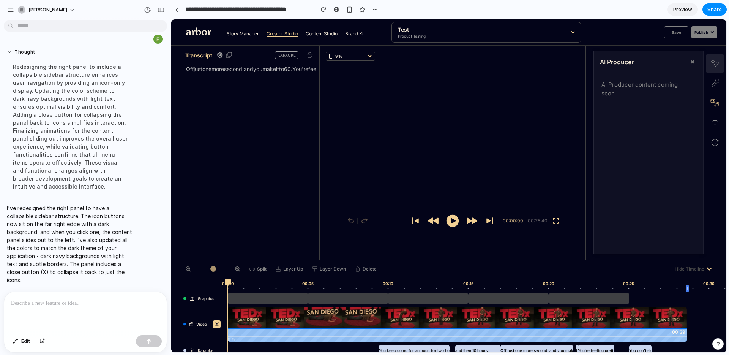
click at [547, 66] on icon at bounding box center [715, 64] width 8 height 8
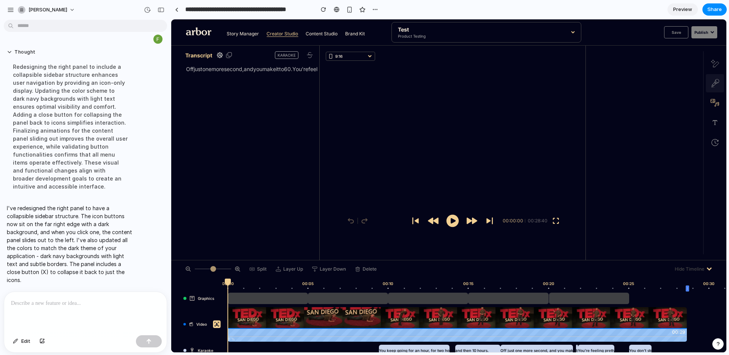
click at [547, 75] on button at bounding box center [715, 83] width 18 height 18
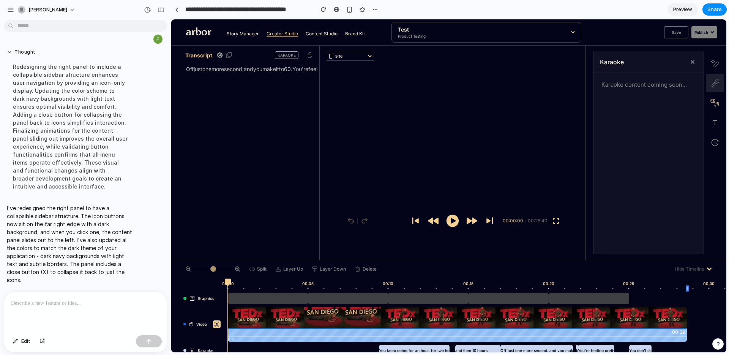
click at [547, 80] on icon at bounding box center [715, 83] width 18 height 8
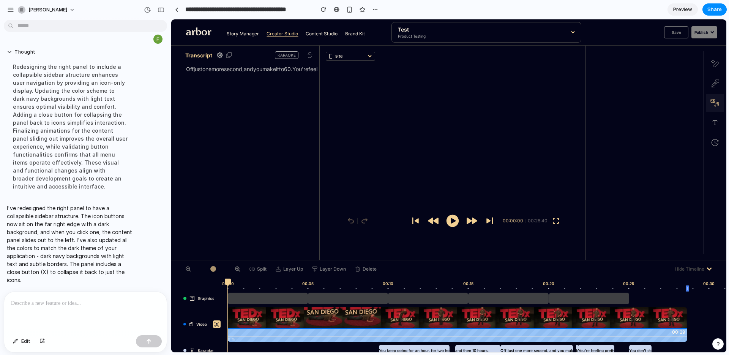
click at [547, 101] on icon at bounding box center [713, 100] width 4 height 3
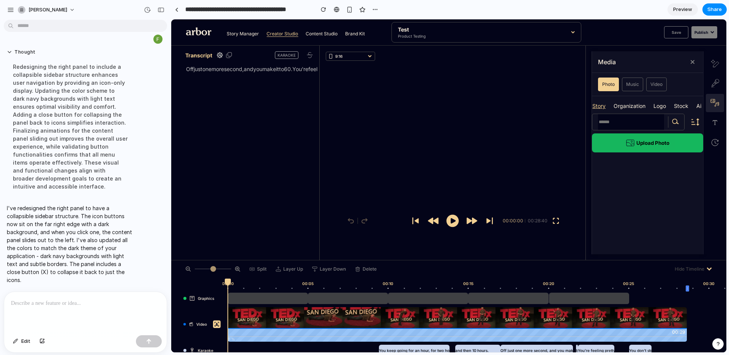
drag, startPoint x: 712, startPoint y: 108, endPoint x: 712, endPoint y: 121, distance: 12.9
click at [547, 108] on button at bounding box center [715, 103] width 18 height 18
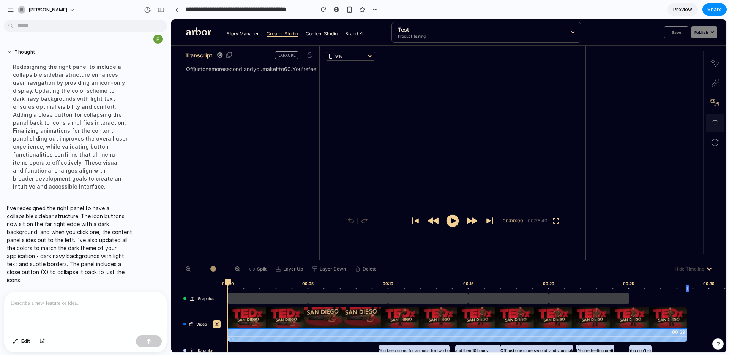
click at [547, 123] on icon at bounding box center [716, 123] width 8 height 8
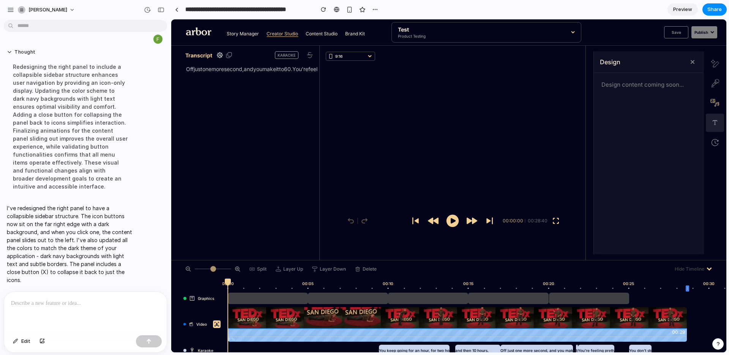
click at [547, 123] on icon at bounding box center [716, 123] width 8 height 8
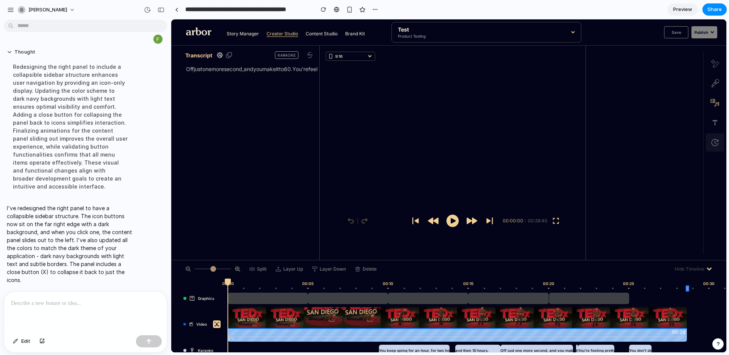
click at [547, 139] on icon at bounding box center [716, 143] width 8 height 8
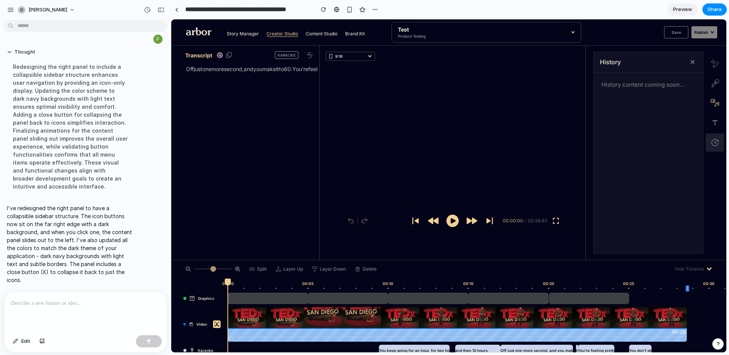
click at [547, 143] on icon at bounding box center [716, 143] width 8 height 8
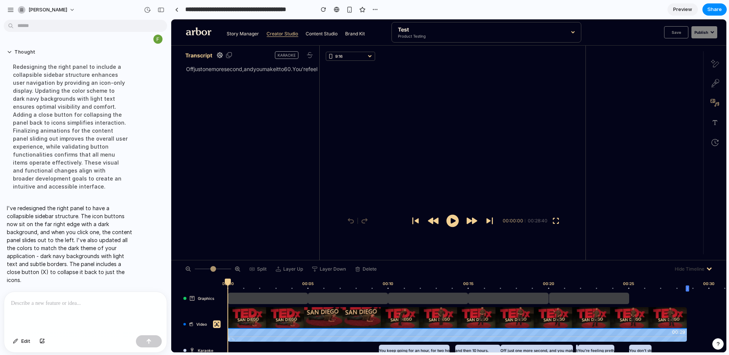
click at [352, 37] on link "Brand Kit" at bounding box center [355, 33] width 20 height 7
click at [348, 33] on link "Brand Kit" at bounding box center [355, 33] width 20 height 7
click at [325, 34] on link "Content Studio" at bounding box center [322, 33] width 32 height 7
click at [272, 32] on link "Creator Studio" at bounding box center [283, 33] width 32 height 7
